Goal: Information Seeking & Learning: Learn about a topic

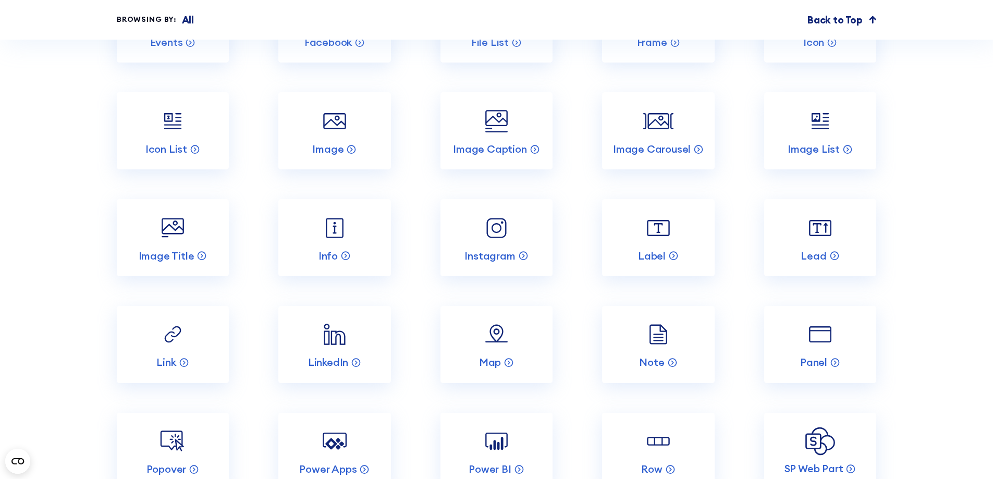
scroll to position [3595, 0]
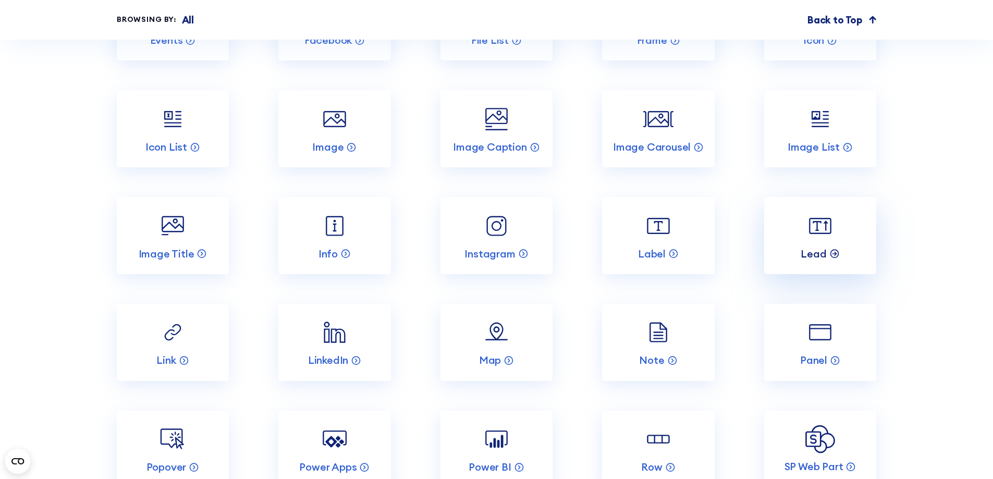
click at [826, 256] on p "Lead" at bounding box center [813, 254] width 26 height 14
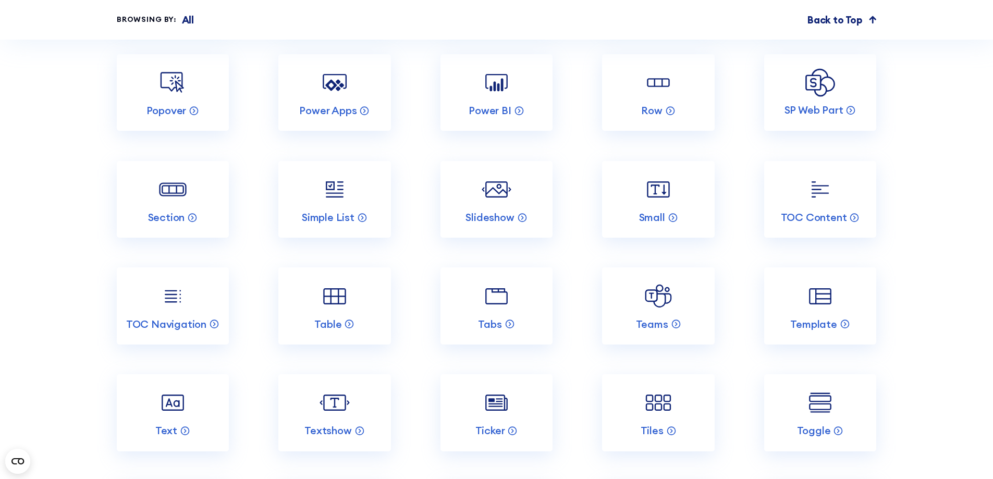
scroll to position [3960, 0]
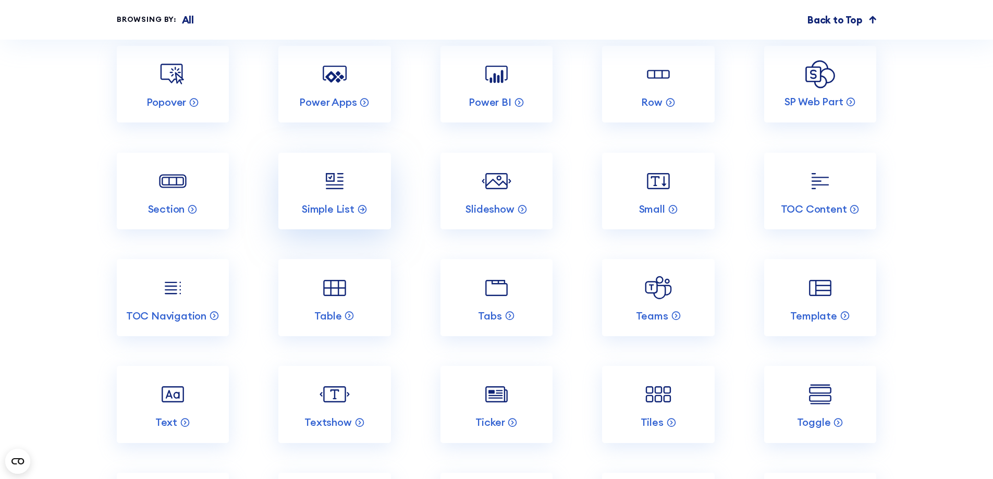
click at [322, 181] on img at bounding box center [334, 181] width 30 height 30
click at [366, 277] on link "Table" at bounding box center [334, 297] width 112 height 77
click at [339, 282] on img at bounding box center [334, 288] width 30 height 30
click at [683, 417] on link "Tiles" at bounding box center [658, 404] width 112 height 77
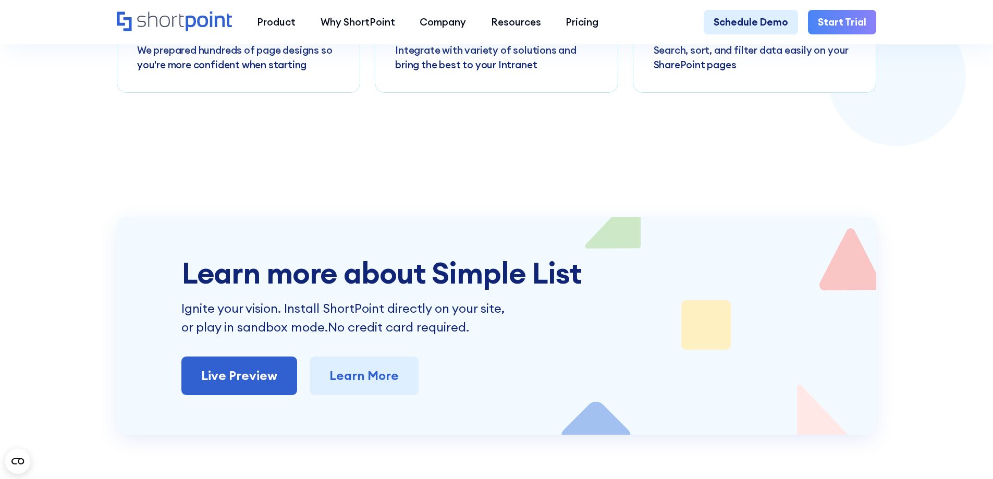
scroll to position [2553, 0]
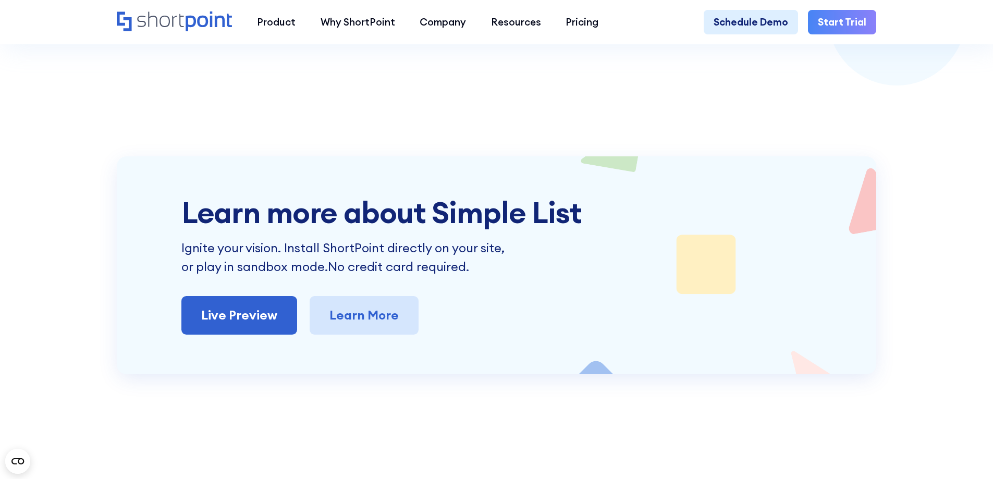
click at [377, 314] on link "Learn More" at bounding box center [364, 315] width 109 height 39
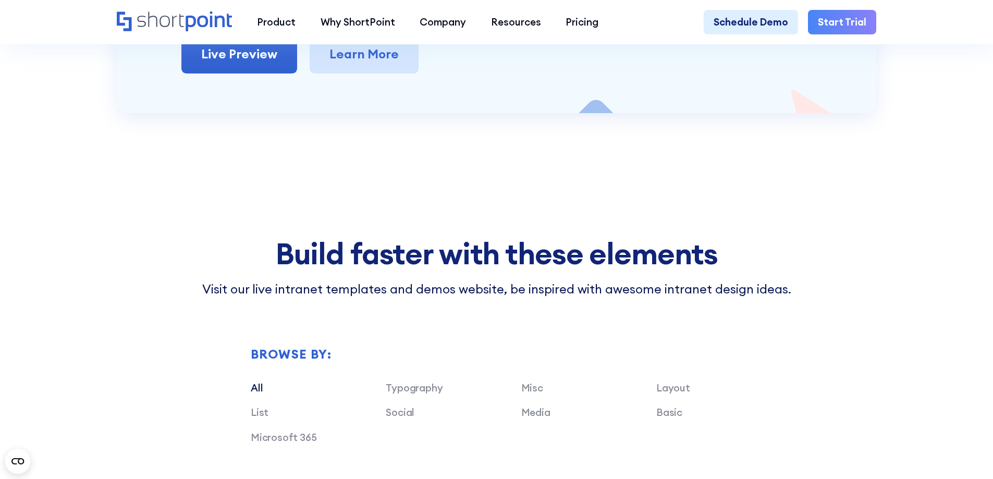
scroll to position [2814, 0]
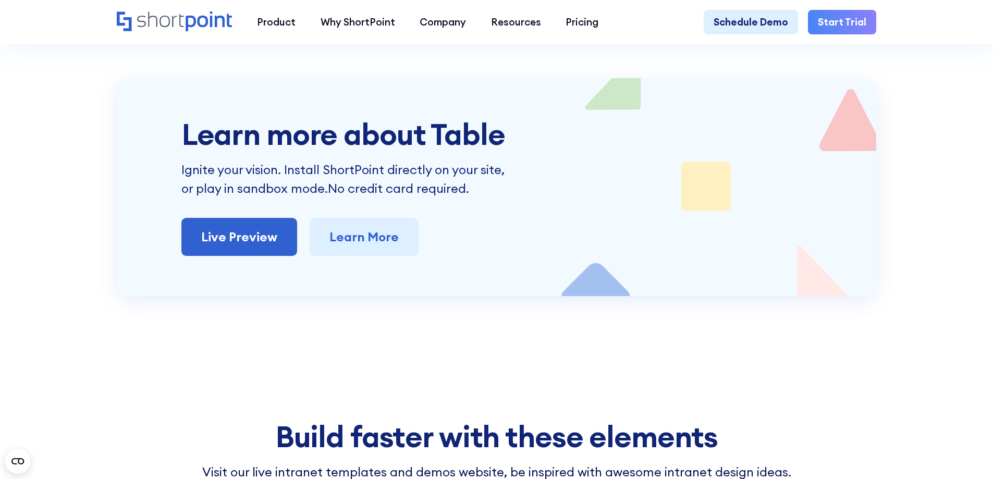
scroll to position [2814, 0]
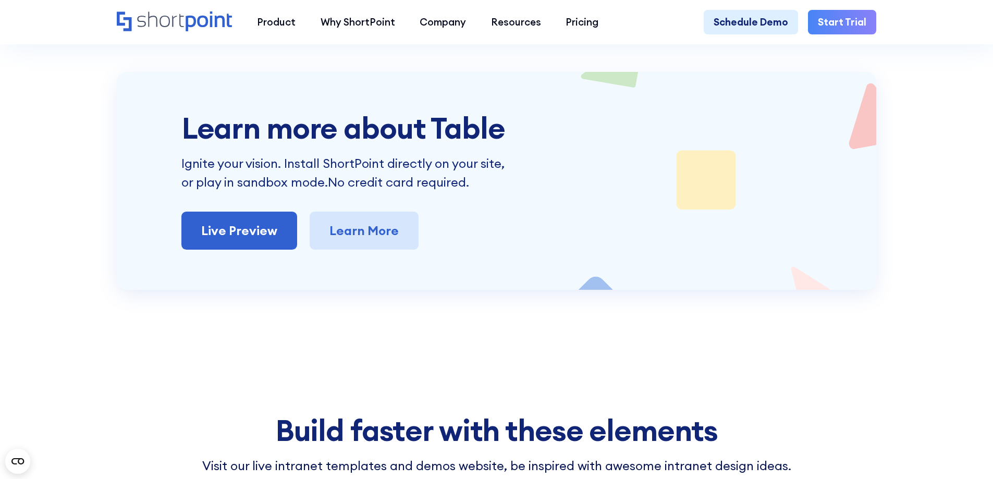
click at [362, 243] on link "Learn More" at bounding box center [364, 231] width 109 height 39
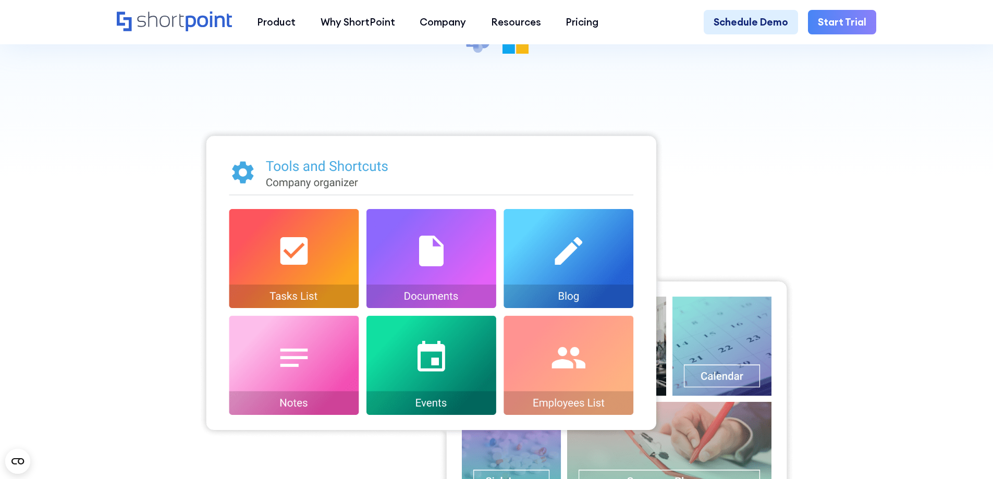
scroll to position [313, 0]
